Goal: Transaction & Acquisition: Purchase product/service

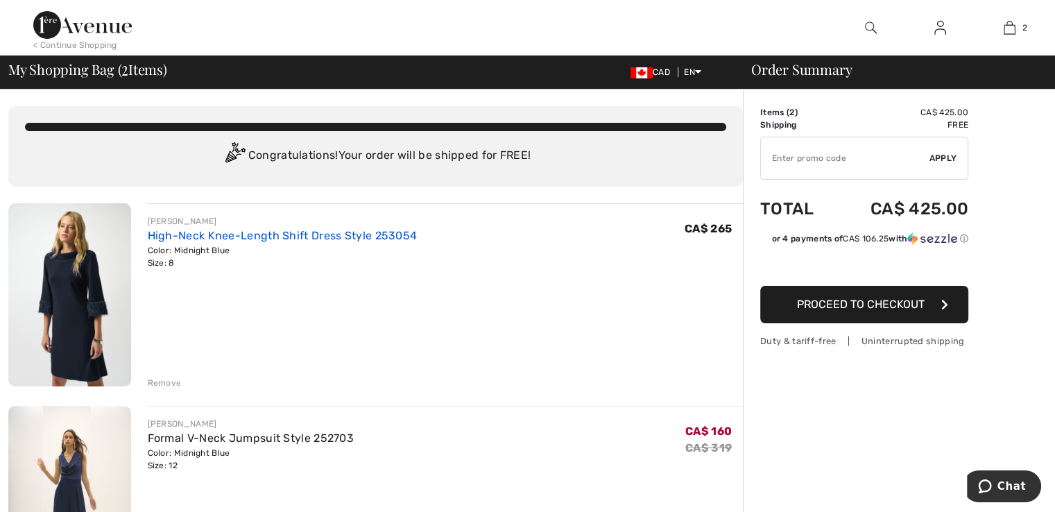
click at [182, 237] on link "High-Neck Knee-Length Shift Dress Style 253054" at bounding box center [283, 235] width 270 height 13
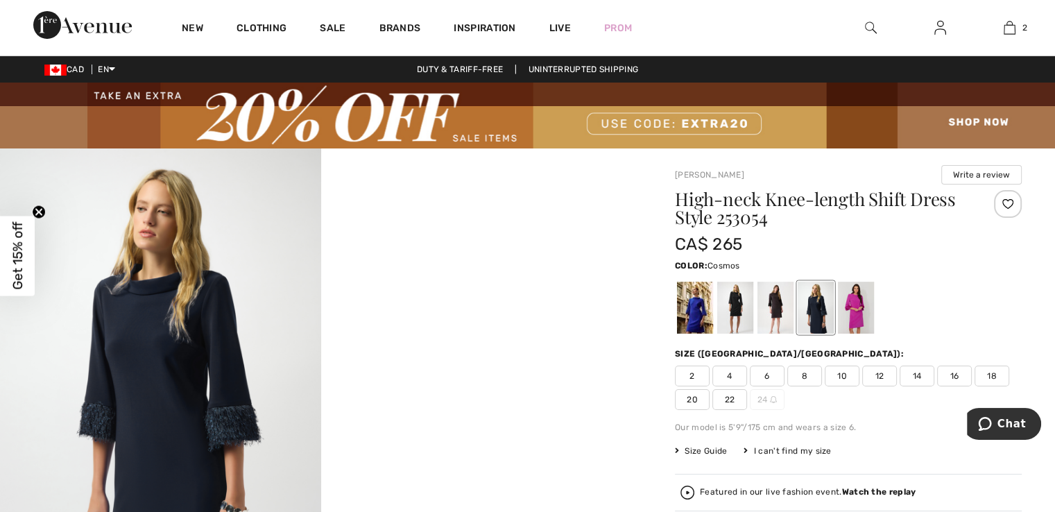
click at [866, 317] on div at bounding box center [856, 308] width 36 height 52
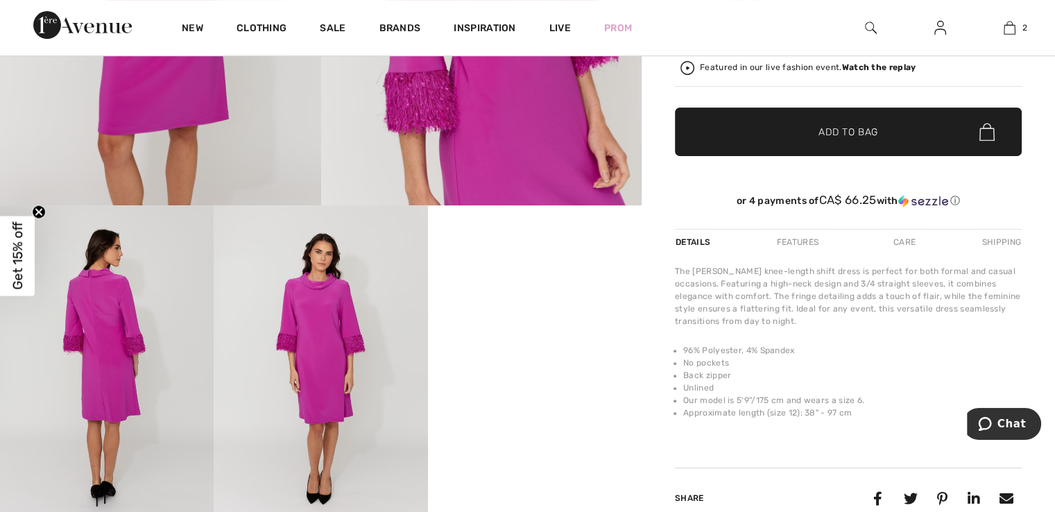
scroll to position [139, 0]
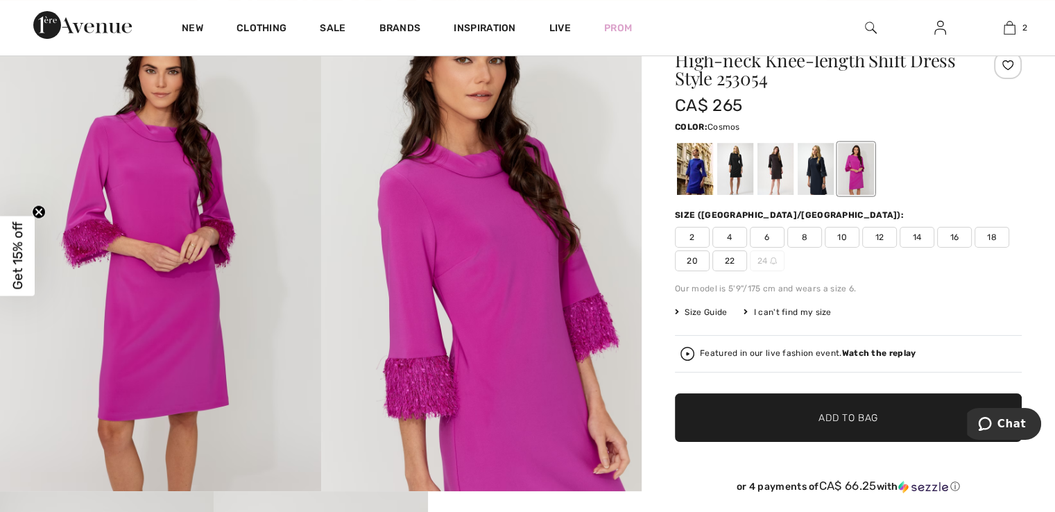
click at [702, 314] on span "Size Guide" at bounding box center [701, 312] width 52 height 12
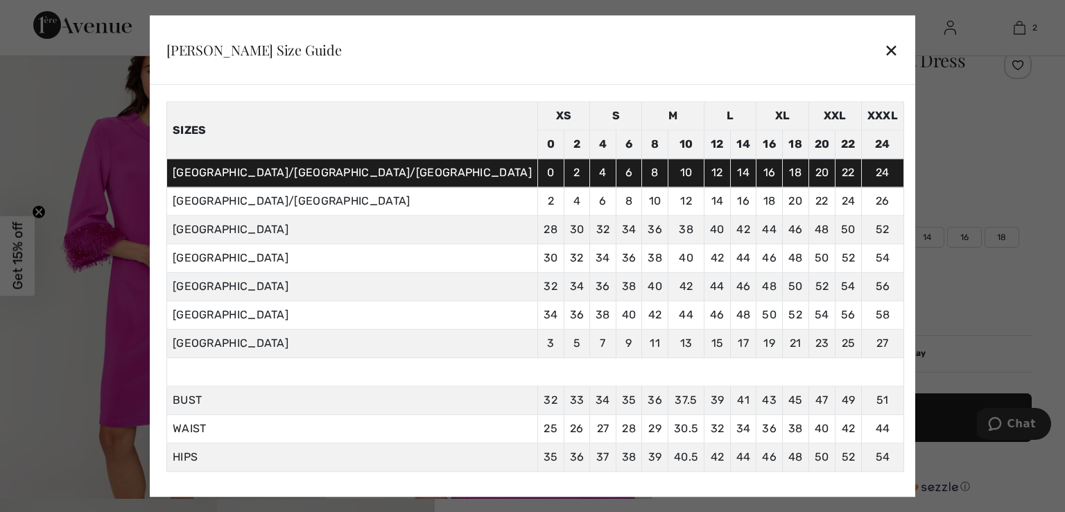
scroll to position [73, 0]
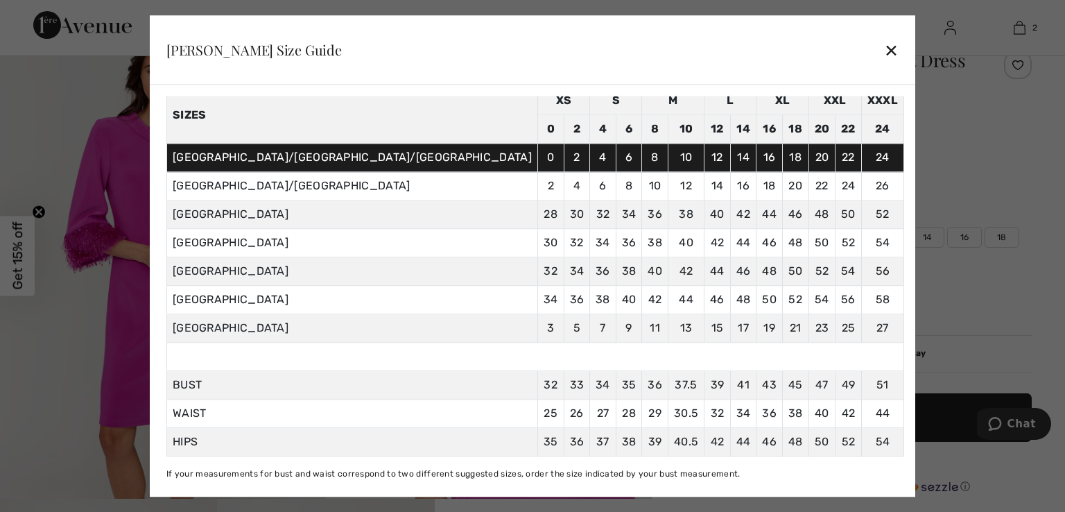
click at [884, 45] on div "✕" at bounding box center [891, 49] width 15 height 29
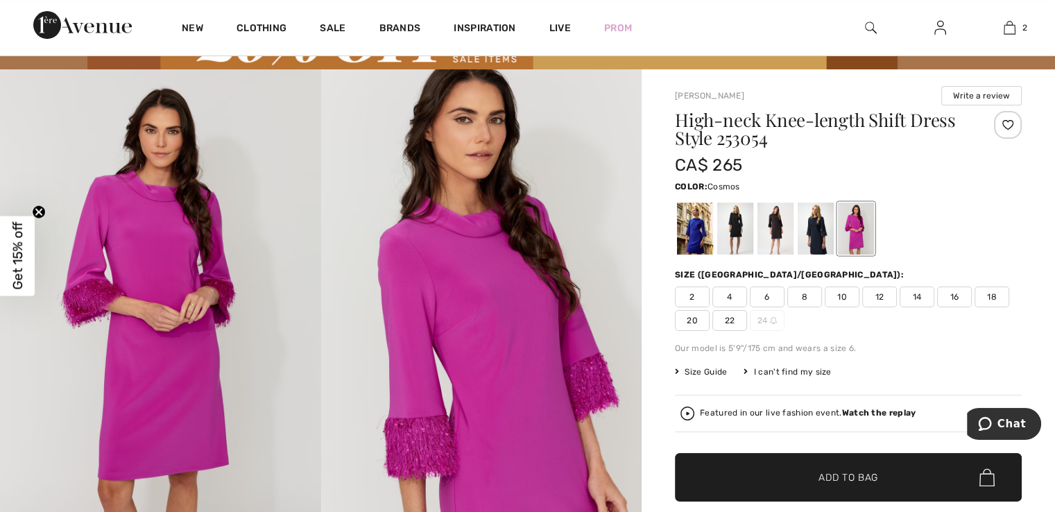
scroll to position [0, 0]
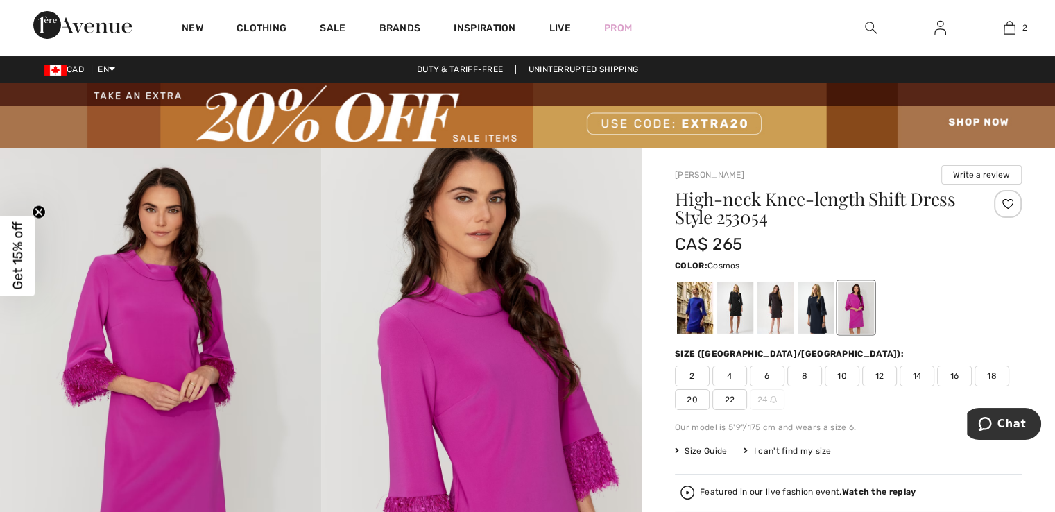
click at [720, 119] on img at bounding box center [527, 116] width 1055 height 66
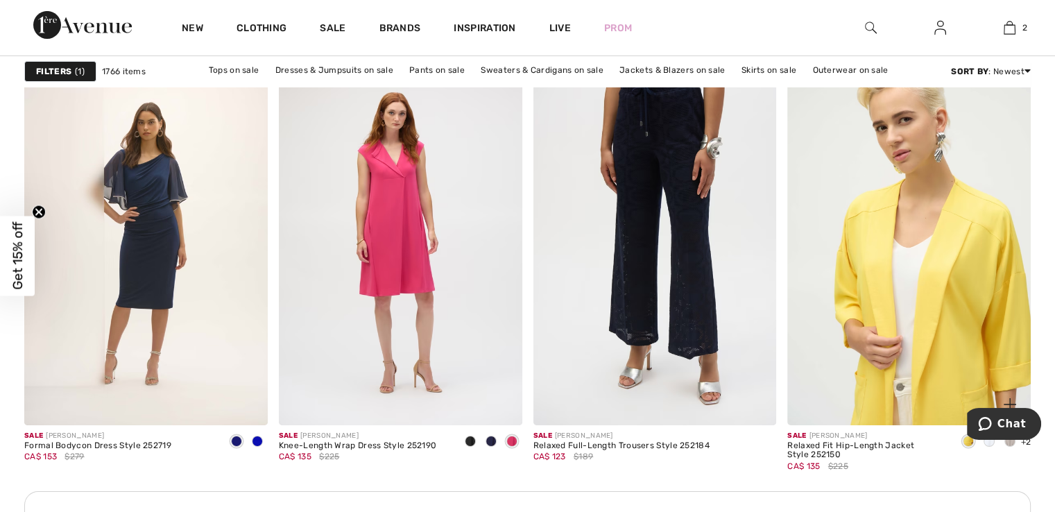
scroll to position [4994, 0]
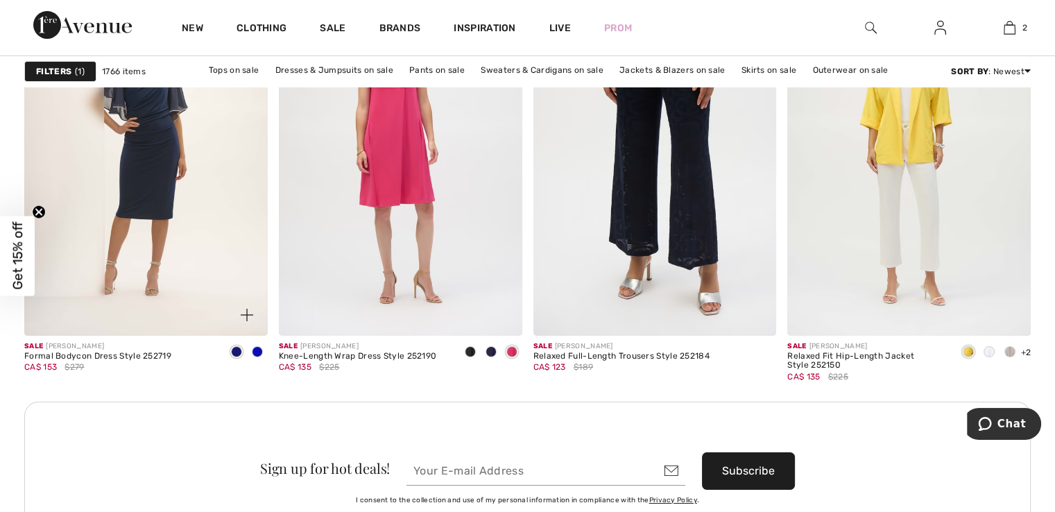
click at [255, 351] on span at bounding box center [257, 351] width 11 height 11
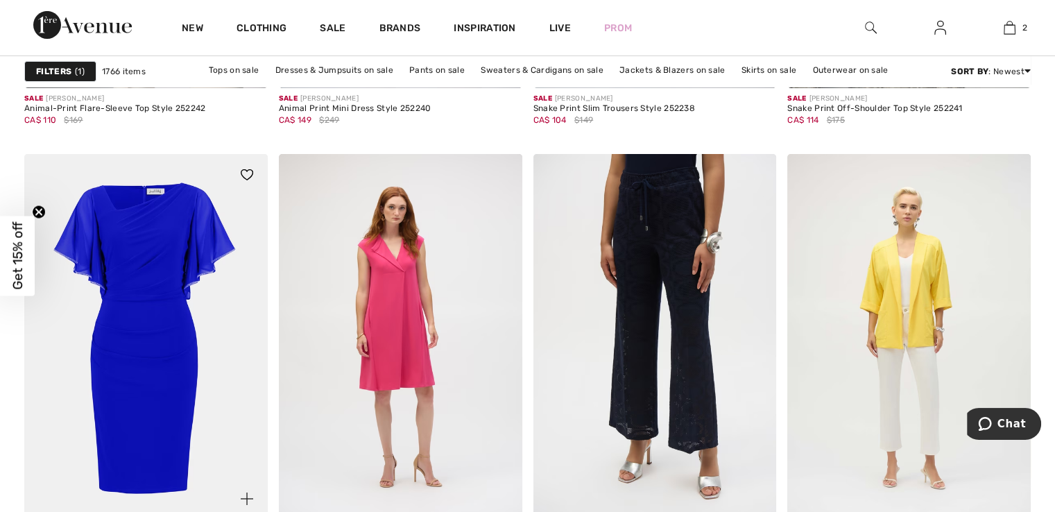
scroll to position [4786, 0]
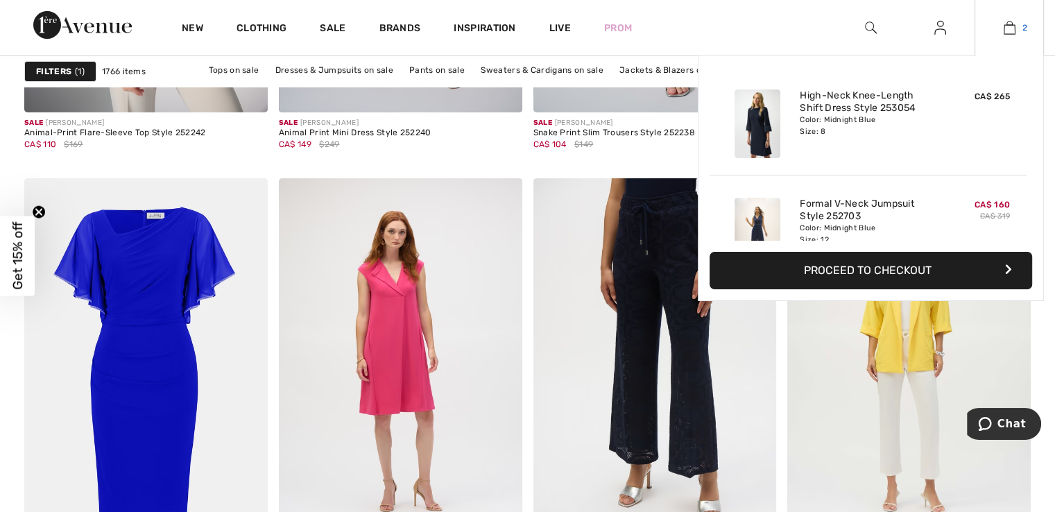
click at [1009, 28] on img at bounding box center [1010, 27] width 12 height 17
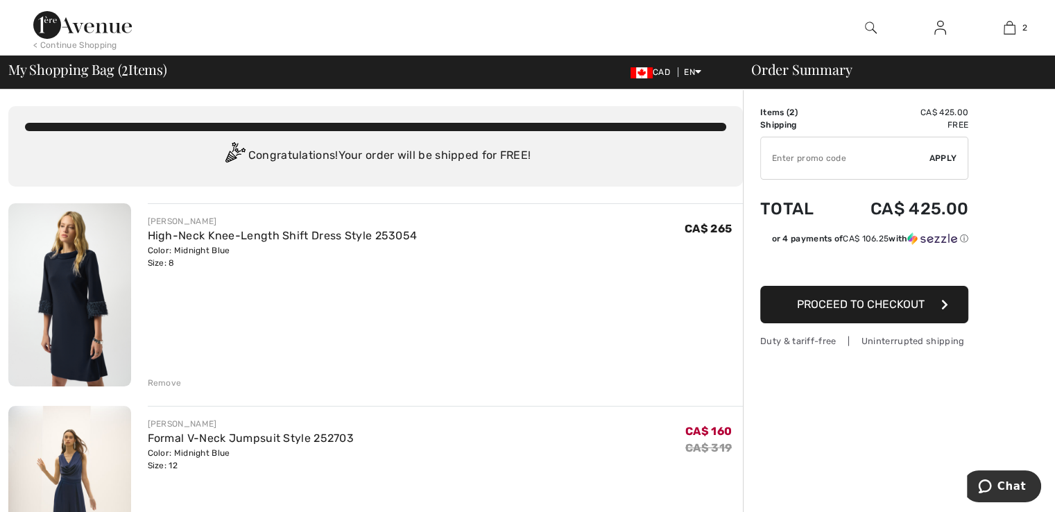
type input "NEW15"
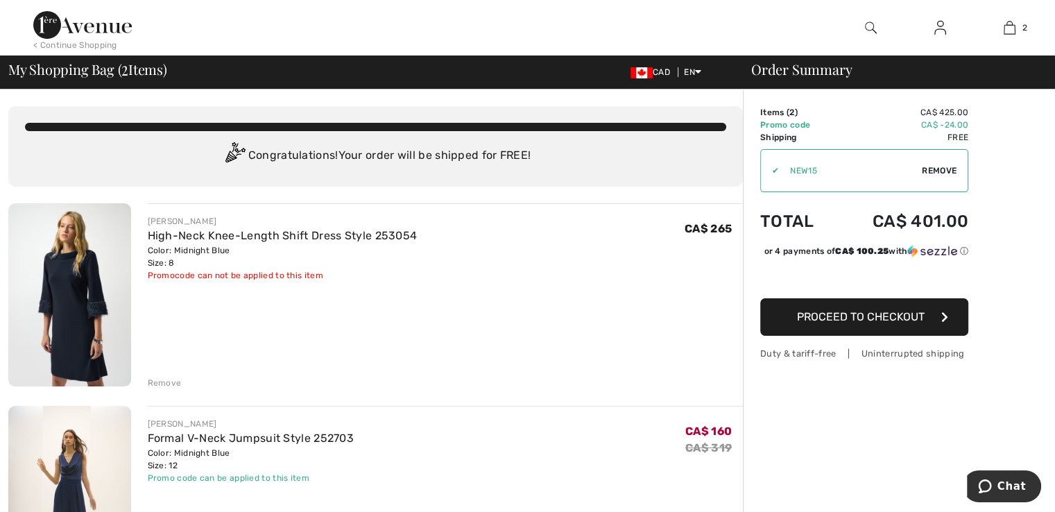
click at [932, 171] on span "Remove" at bounding box center [939, 170] width 35 height 12
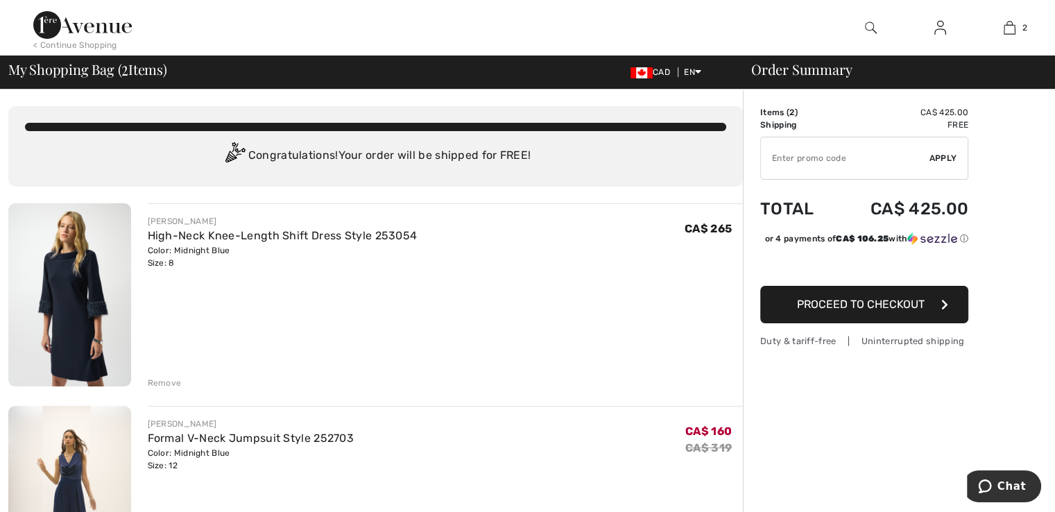
click at [851, 161] on input "TEXT" at bounding box center [845, 158] width 169 height 42
type input "EXTRA20"
click at [948, 156] on span "Apply" at bounding box center [943, 158] width 28 height 12
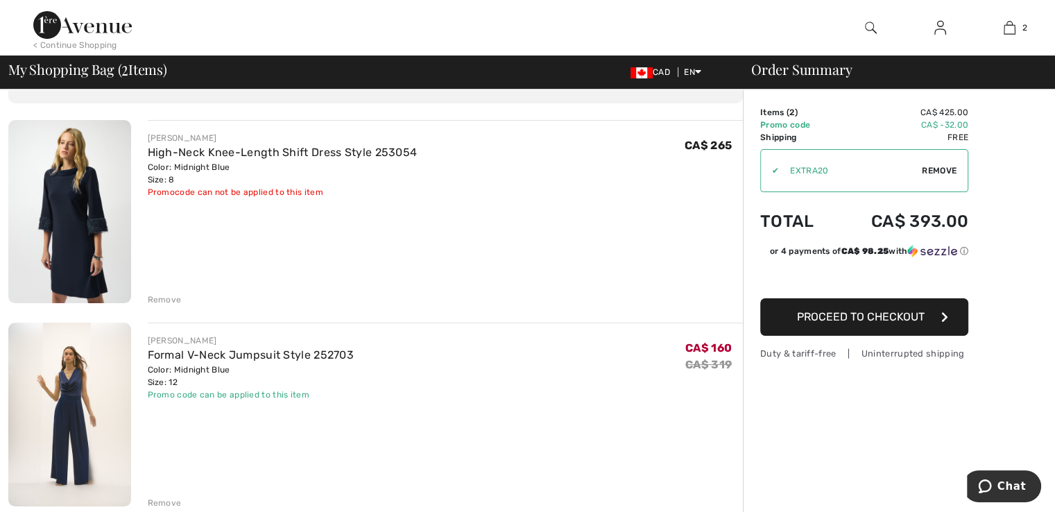
scroll to position [69, 0]
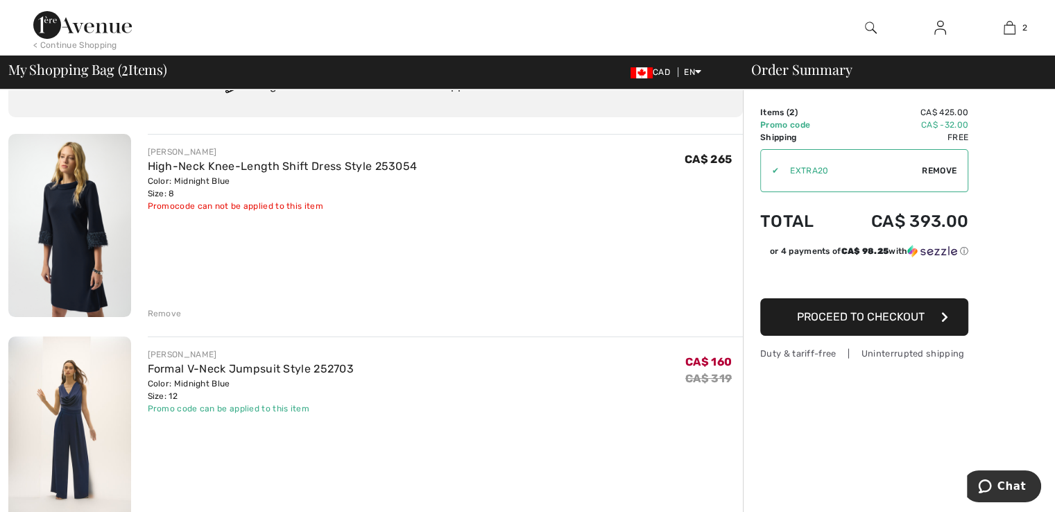
click at [169, 314] on div "Remove" at bounding box center [165, 313] width 34 height 12
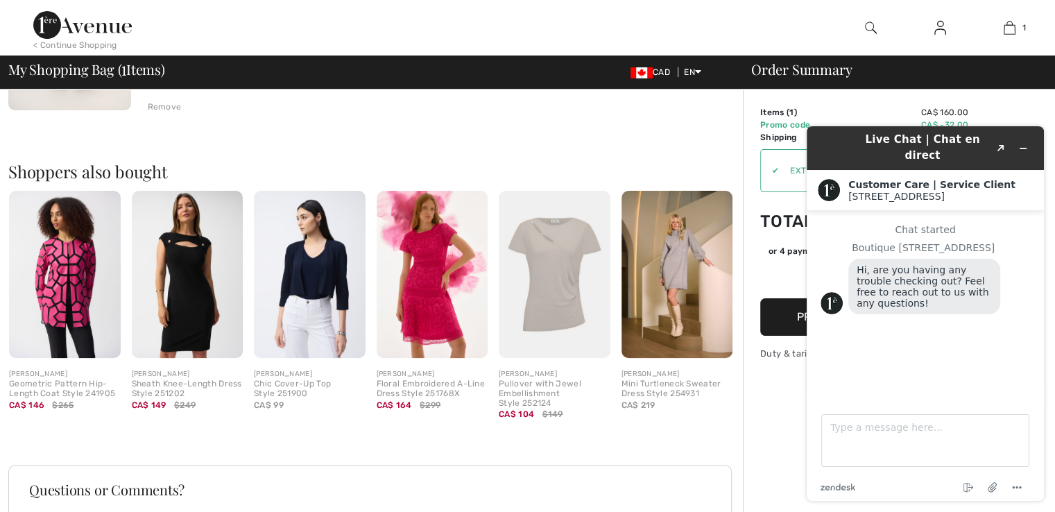
scroll to position [277, 0]
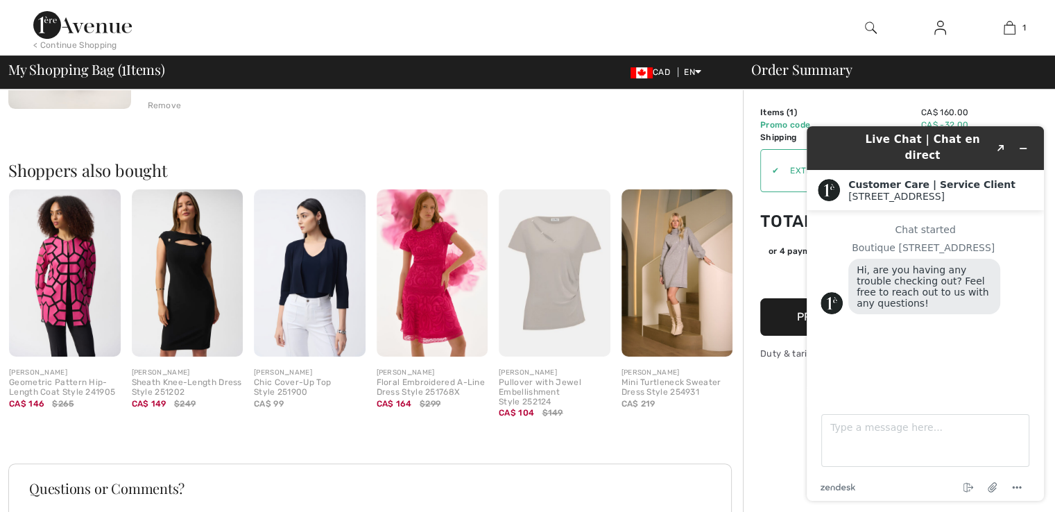
click at [526, 149] on div "Shoppers also bought Quick view JOSEPH RIBKOFF Geometric Pattern Hip-Length Coa…" at bounding box center [375, 279] width 735 height 302
click at [1025, 148] on icon "Minimize widget" at bounding box center [1023, 148] width 6 height 0
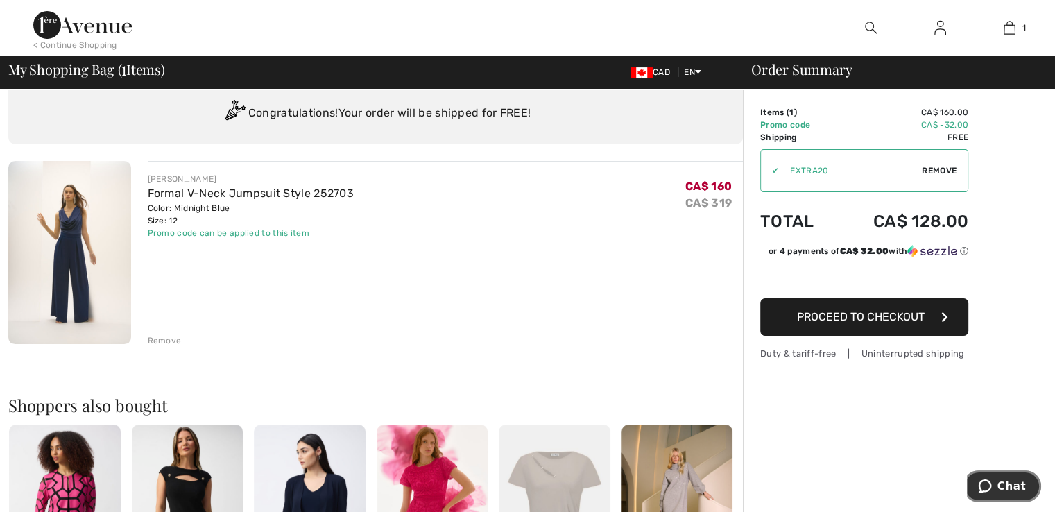
scroll to position [0, 0]
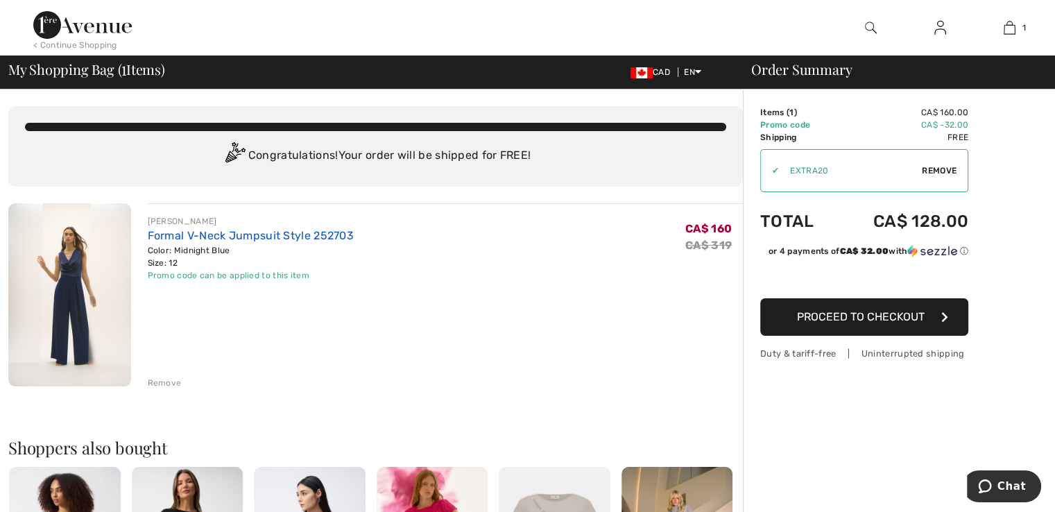
click at [200, 241] on link "Formal V-Neck Jumpsuit Style 252703" at bounding box center [251, 235] width 207 height 13
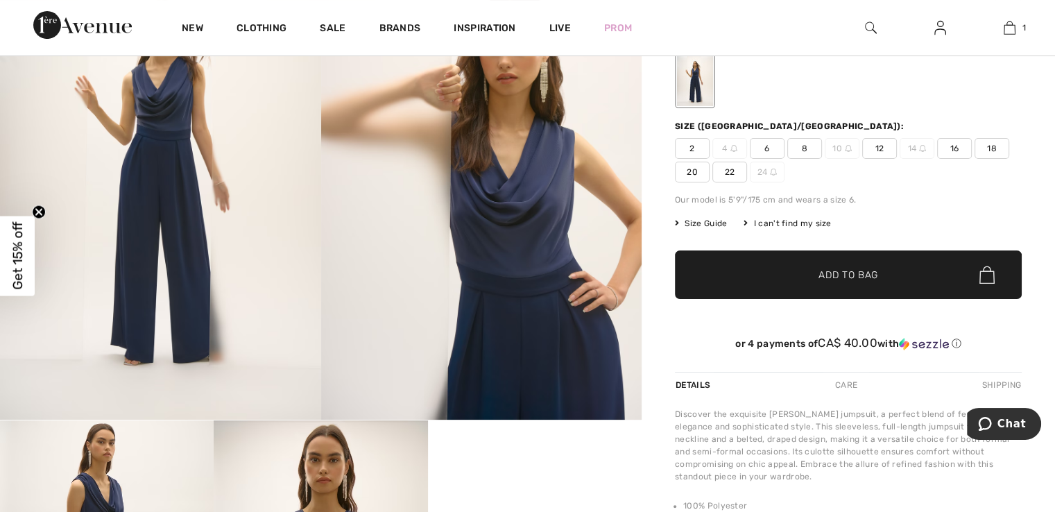
scroll to position [277, 0]
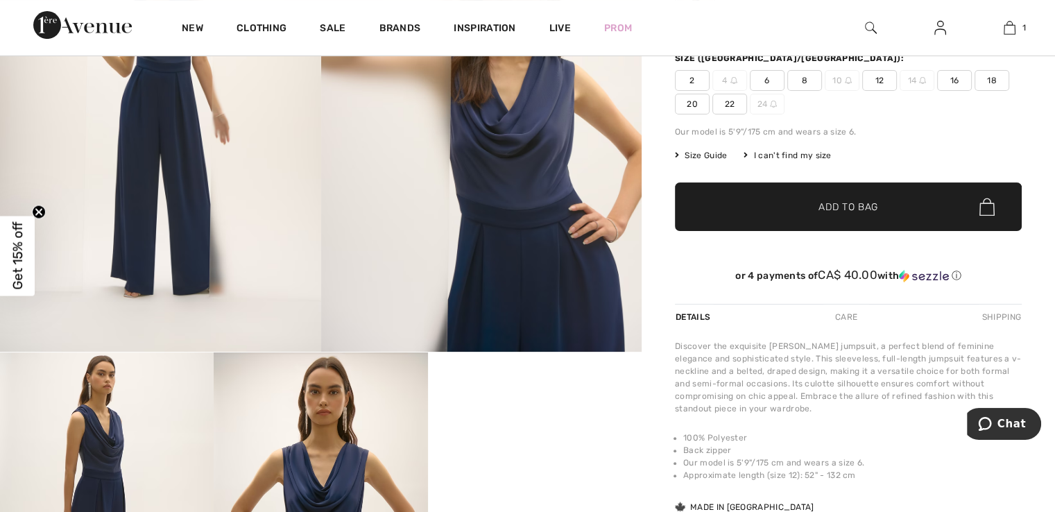
click at [705, 162] on span "Size Guide" at bounding box center [701, 155] width 52 height 12
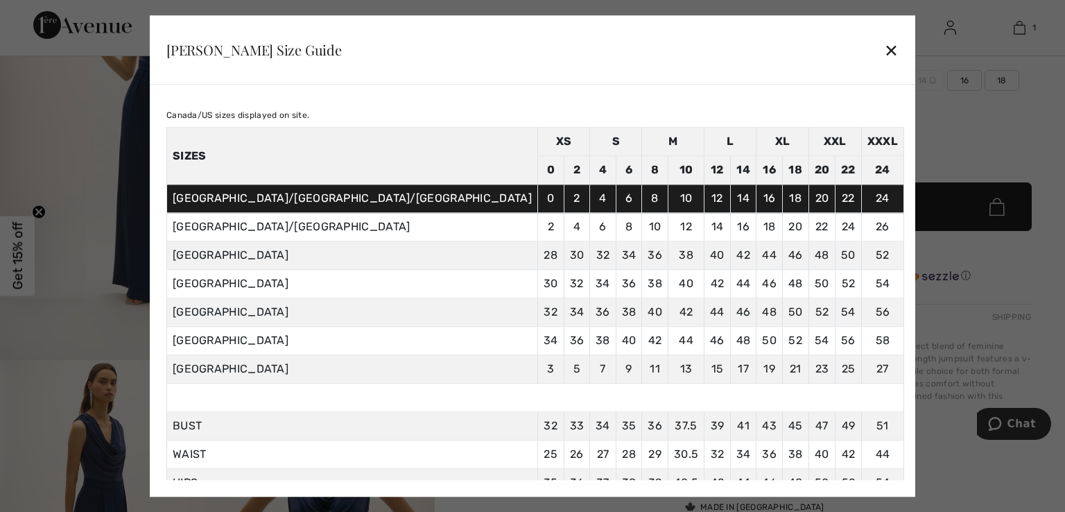
scroll to position [0, 0]
